Goal: Task Accomplishment & Management: Manage account settings

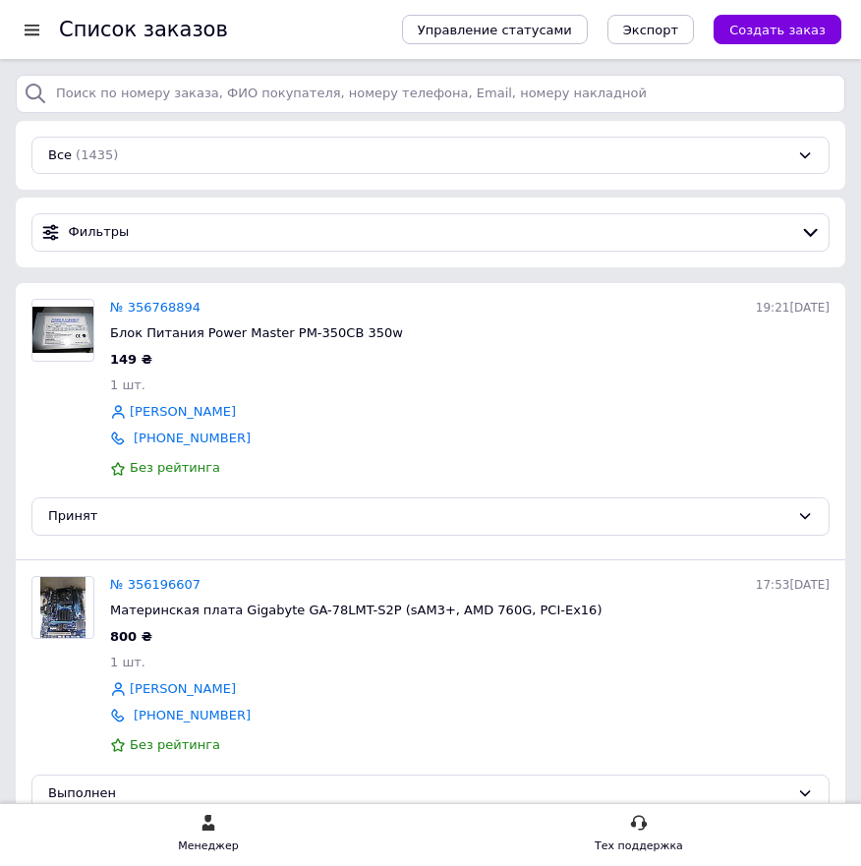
click at [37, 42] on div at bounding box center [39, 29] width 39 height 59
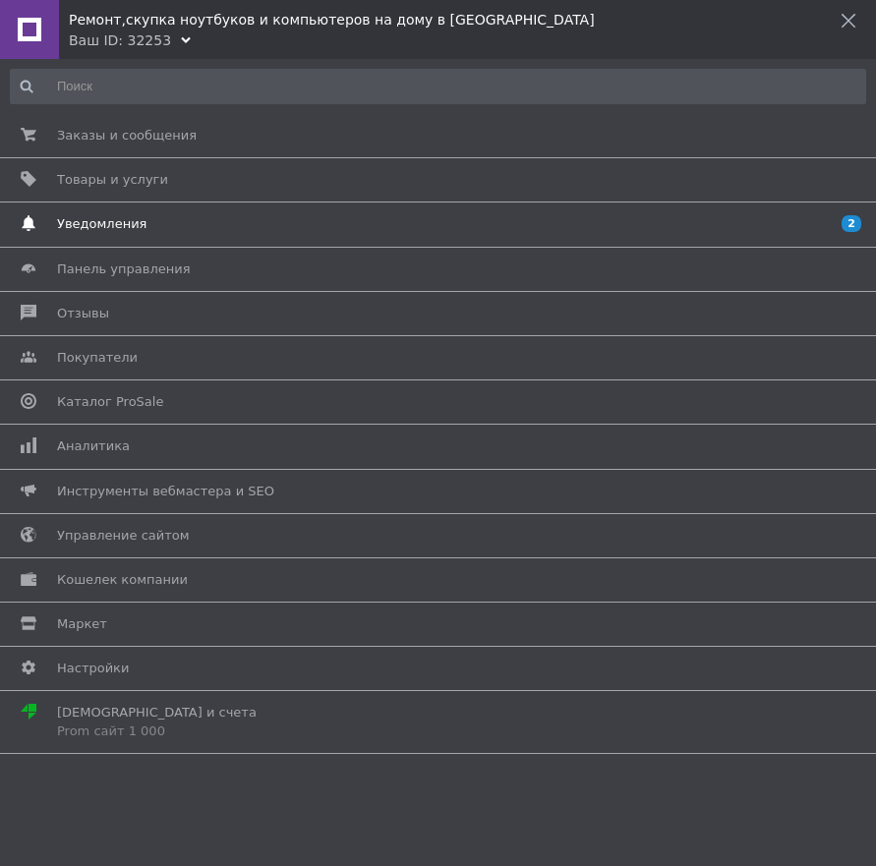
click at [214, 239] on link "Уведомления 2 0" at bounding box center [433, 223] width 866 height 33
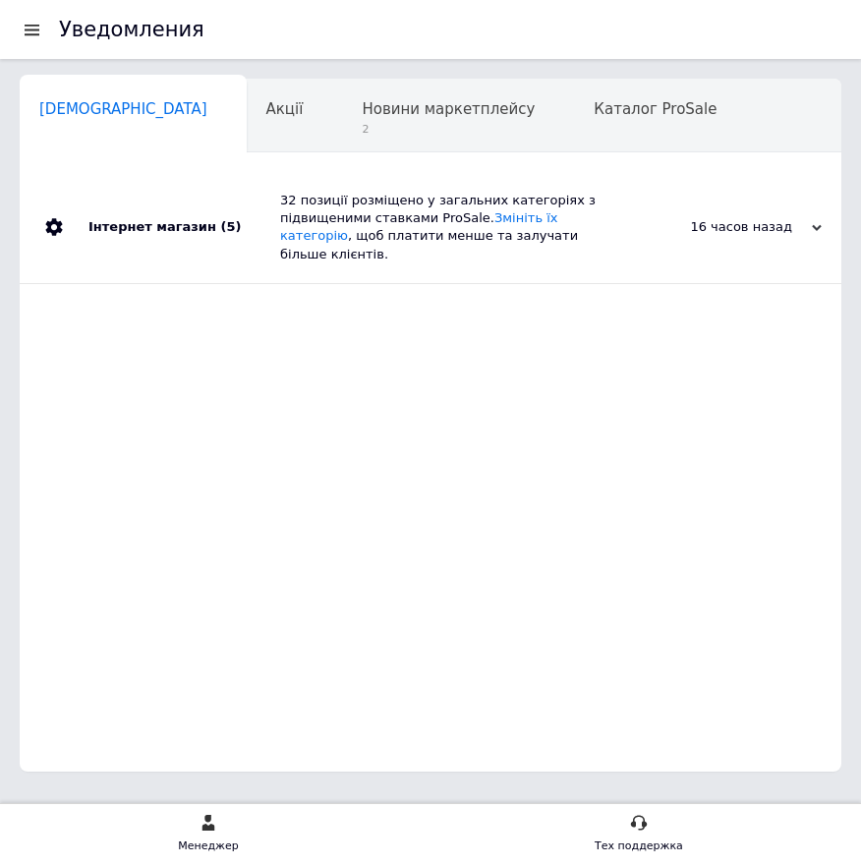
scroll to position [0, 10]
click at [34, 35] on div at bounding box center [32, 30] width 25 height 18
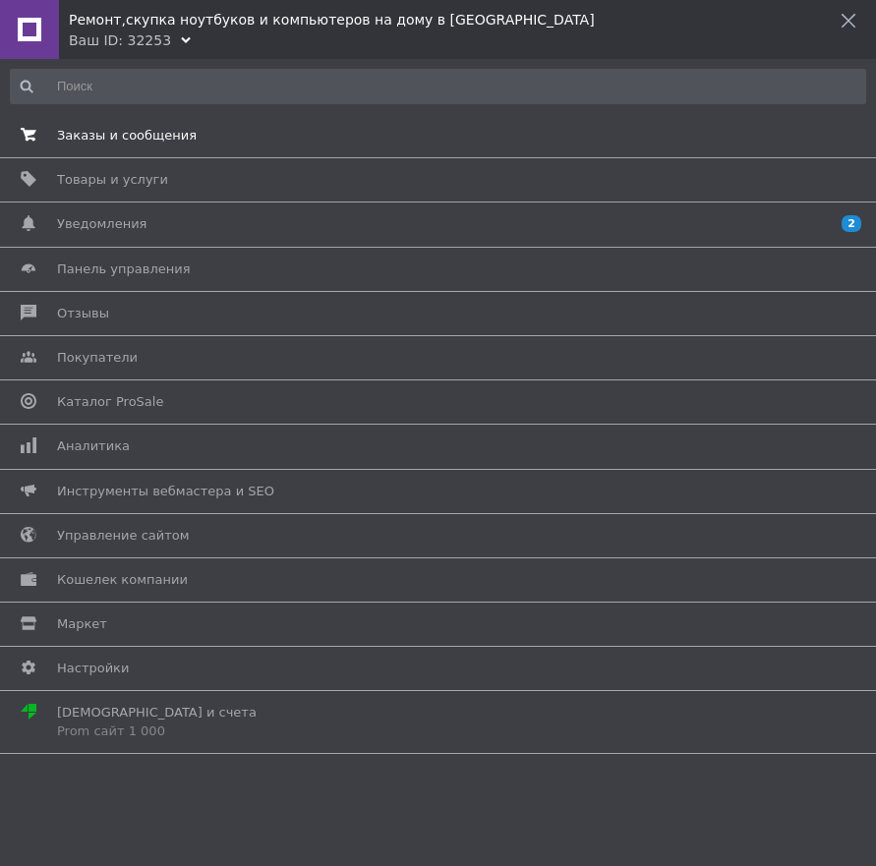
click at [57, 123] on link "Заказы и сообщения 0 0" at bounding box center [433, 135] width 866 height 33
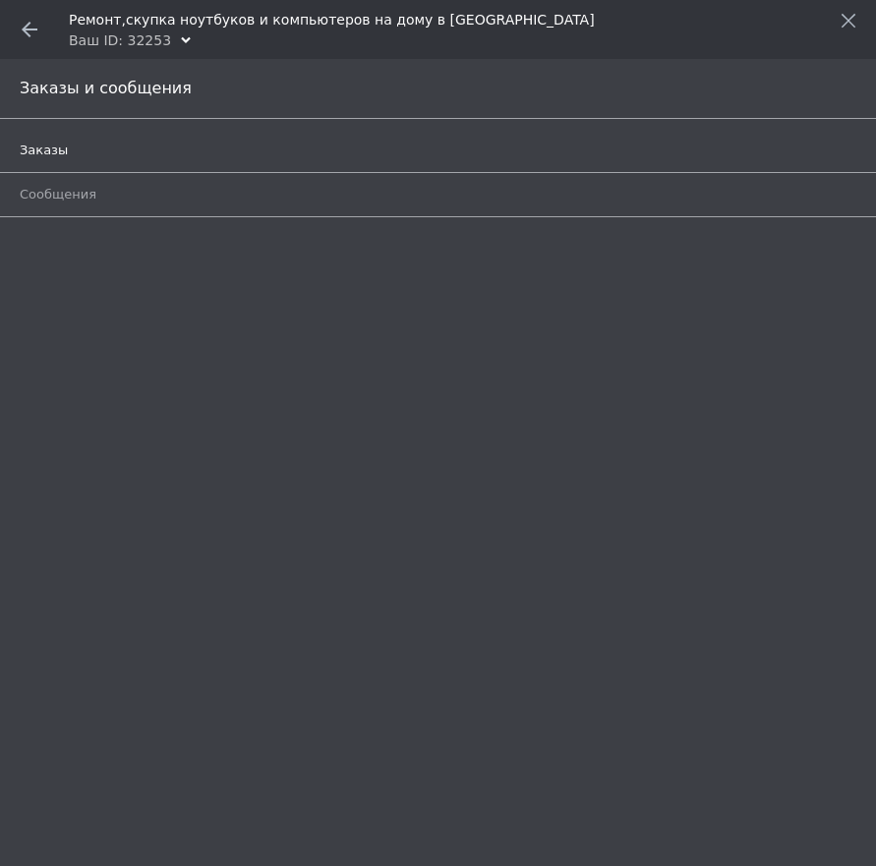
click at [70, 143] on span "Заказы" at bounding box center [416, 151] width 792 height 18
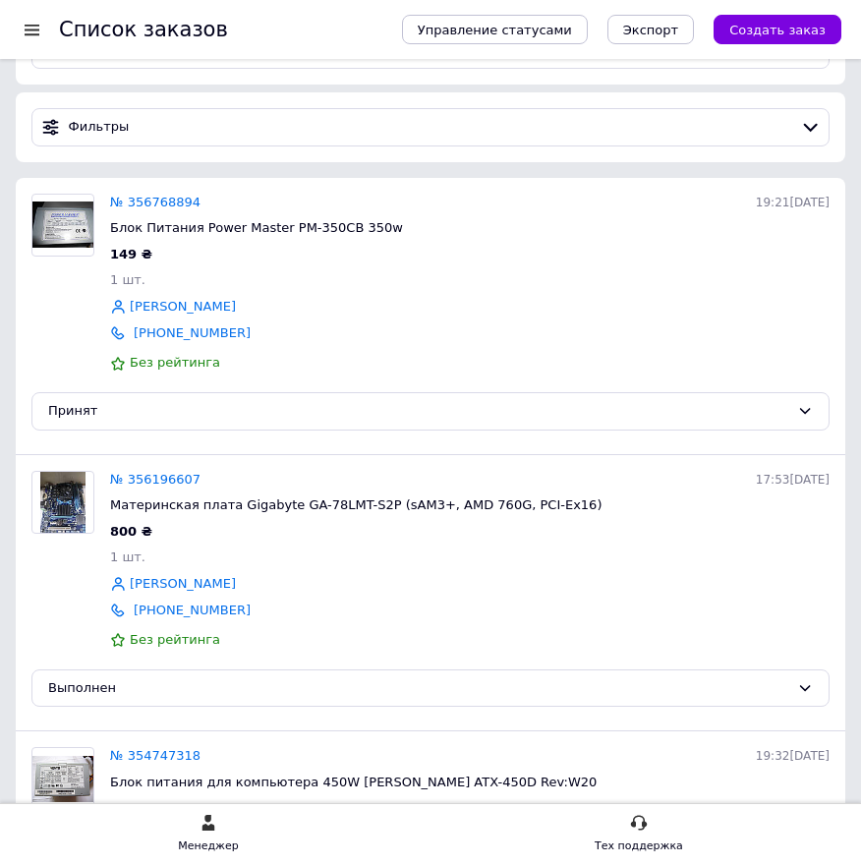
scroll to position [295, 0]
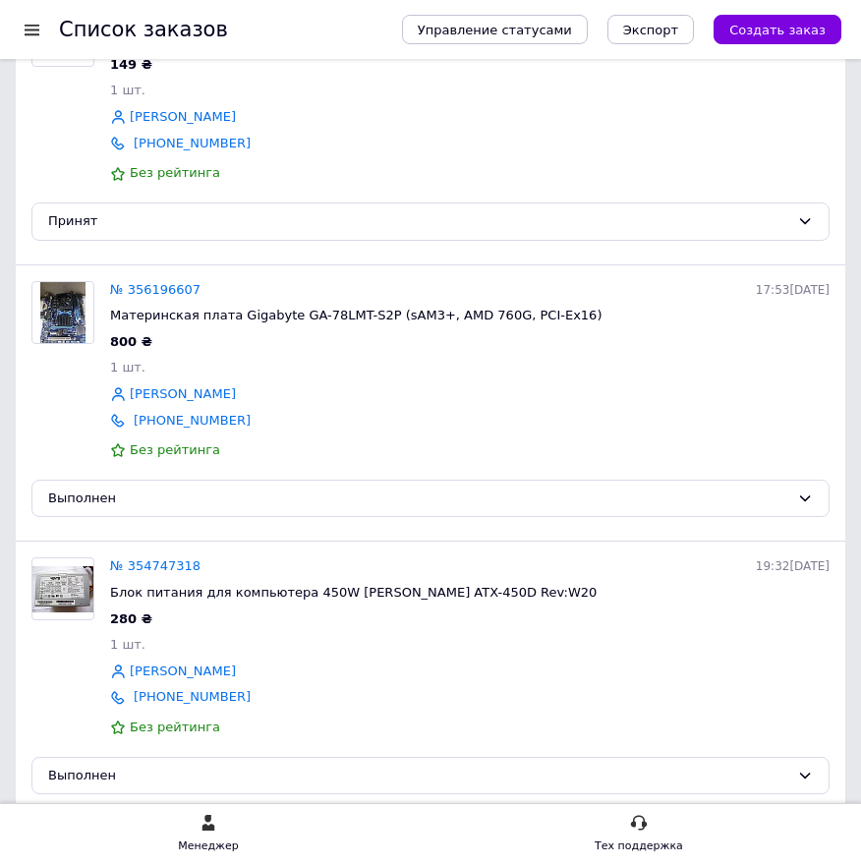
click at [571, 415] on div "[PHONE_NUMBER]" at bounding box center [469, 421] width 727 height 27
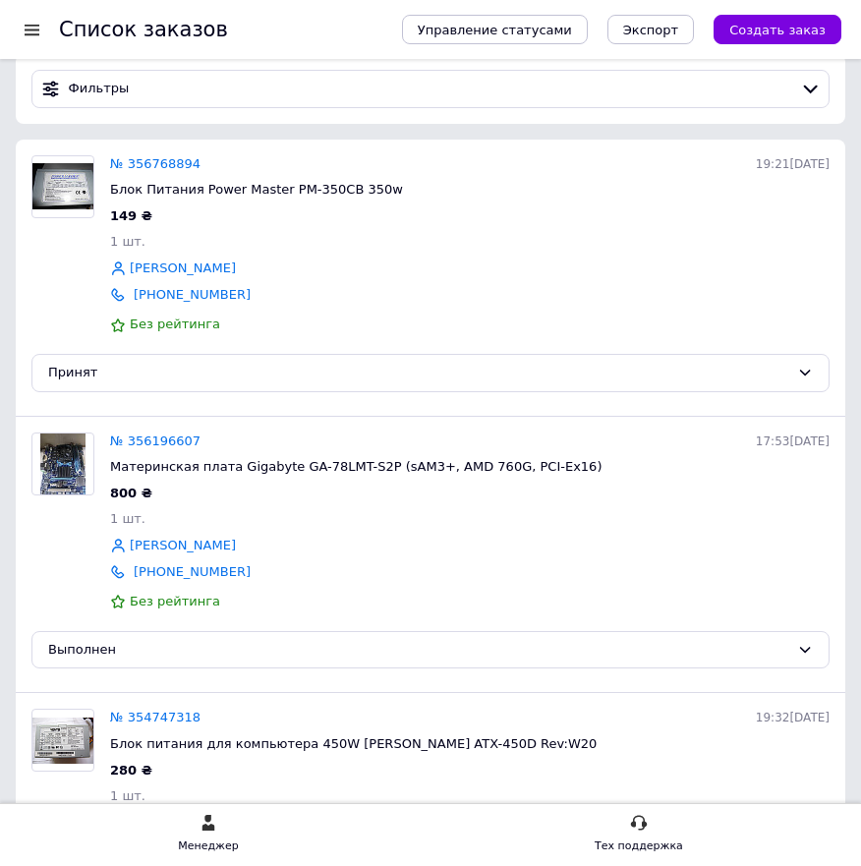
scroll to position [0, 0]
